Goal: Task Accomplishment & Management: Complete application form

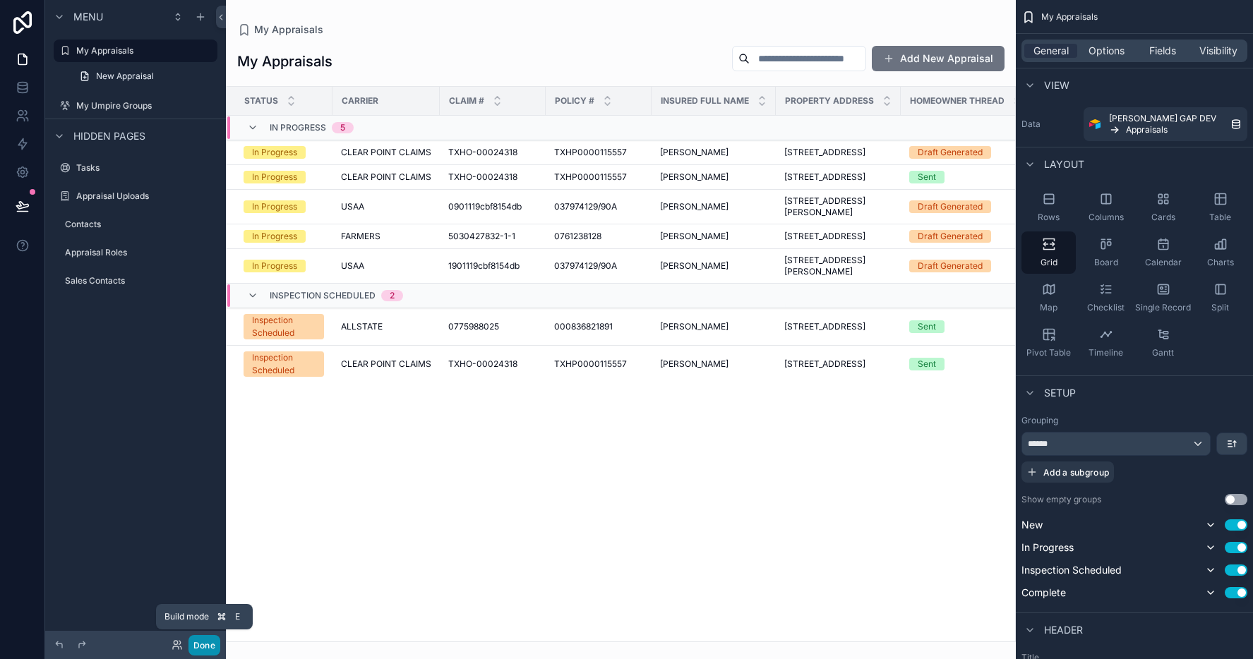
click at [195, 649] on button "Done" at bounding box center [204, 645] width 32 height 20
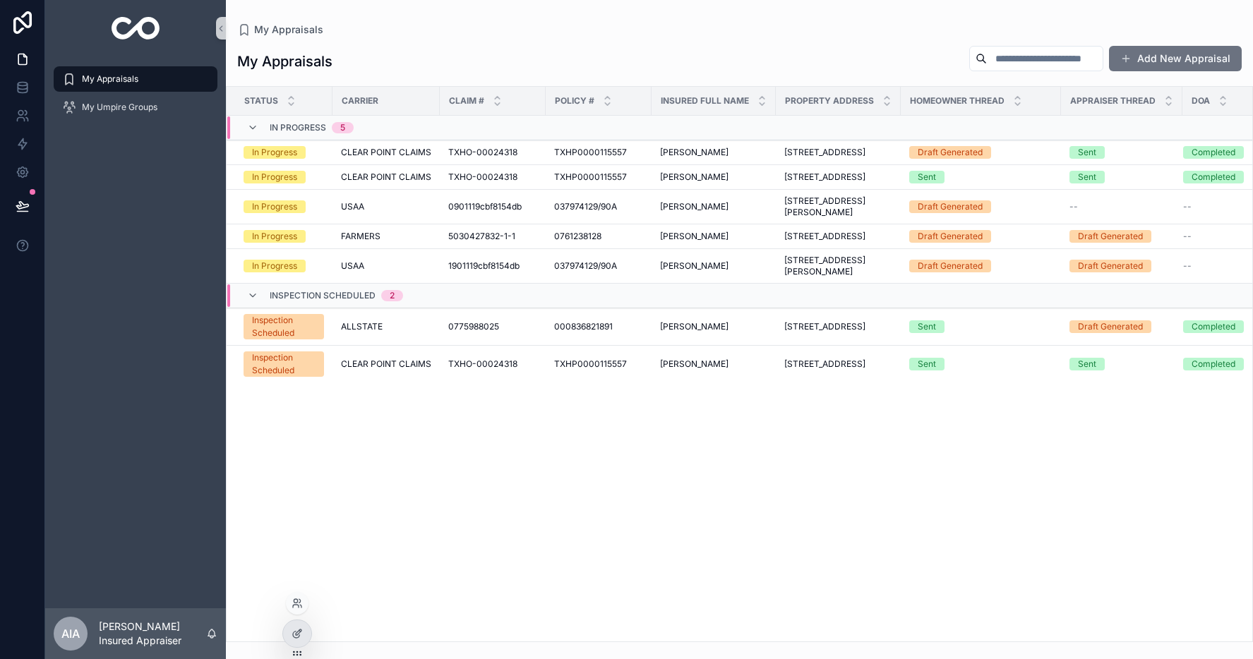
click at [298, 610] on div at bounding box center [297, 603] width 23 height 23
click at [300, 608] on icon at bounding box center [296, 603] width 11 height 11
click at [905, 542] on div "Status Carrier Claim # Policy # Insured Full Name Property Address Homeowner Th…" at bounding box center [739, 364] width 1025 height 555
click at [1144, 59] on button "Add New Appraisal" at bounding box center [1175, 58] width 133 height 25
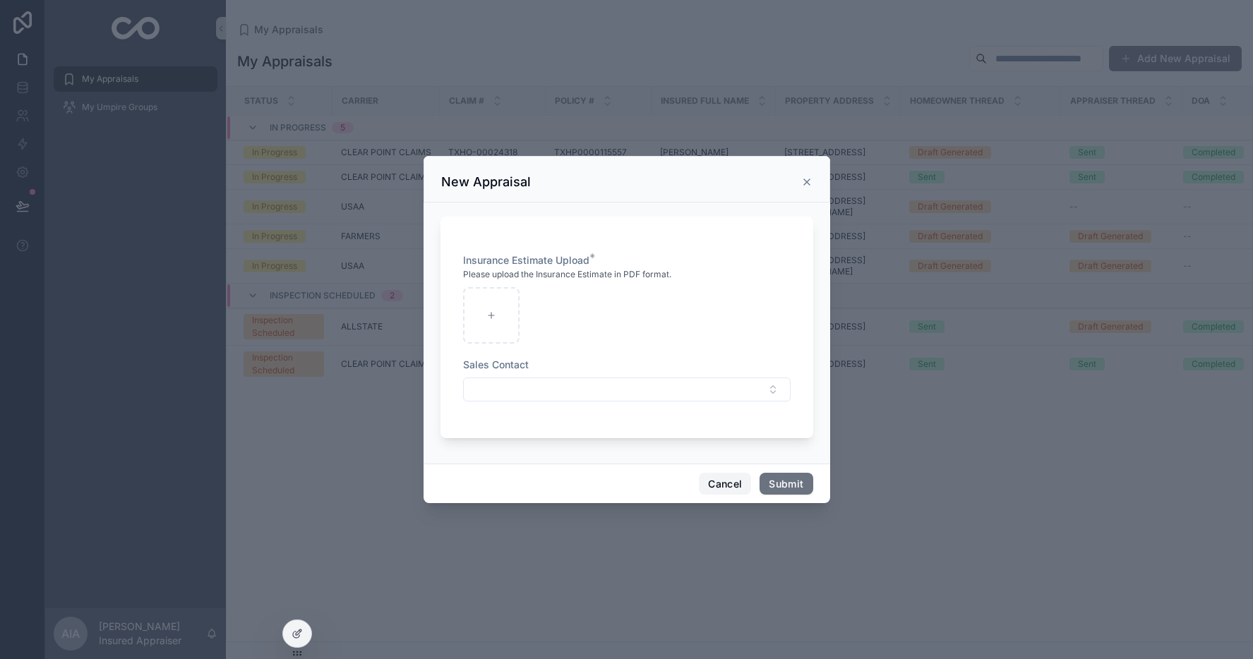
click at [714, 485] on button "Cancel" at bounding box center [725, 484] width 52 height 23
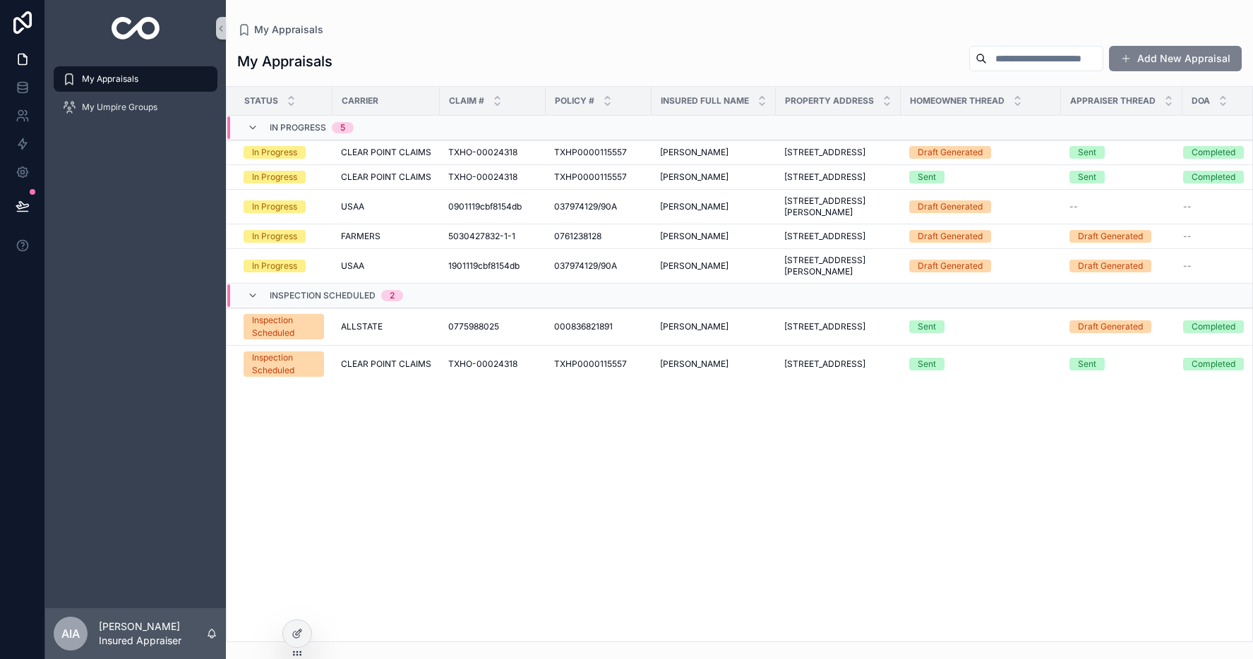
click at [1167, 67] on button "Add New Appraisal" at bounding box center [1175, 58] width 133 height 25
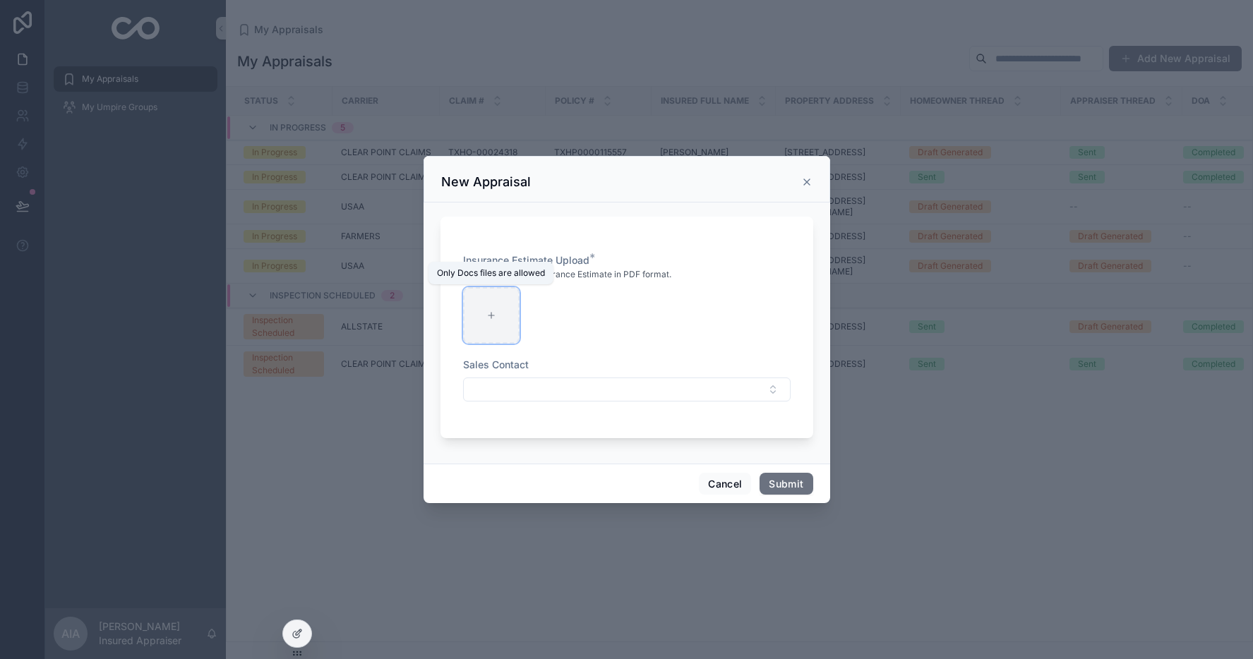
click at [494, 327] on div "scrollable content" at bounding box center [491, 315] width 56 height 56
type input "**********"
click at [724, 485] on button "Cancel" at bounding box center [725, 484] width 52 height 23
